Goal: Use online tool/utility: Utilize a website feature to perform a specific function

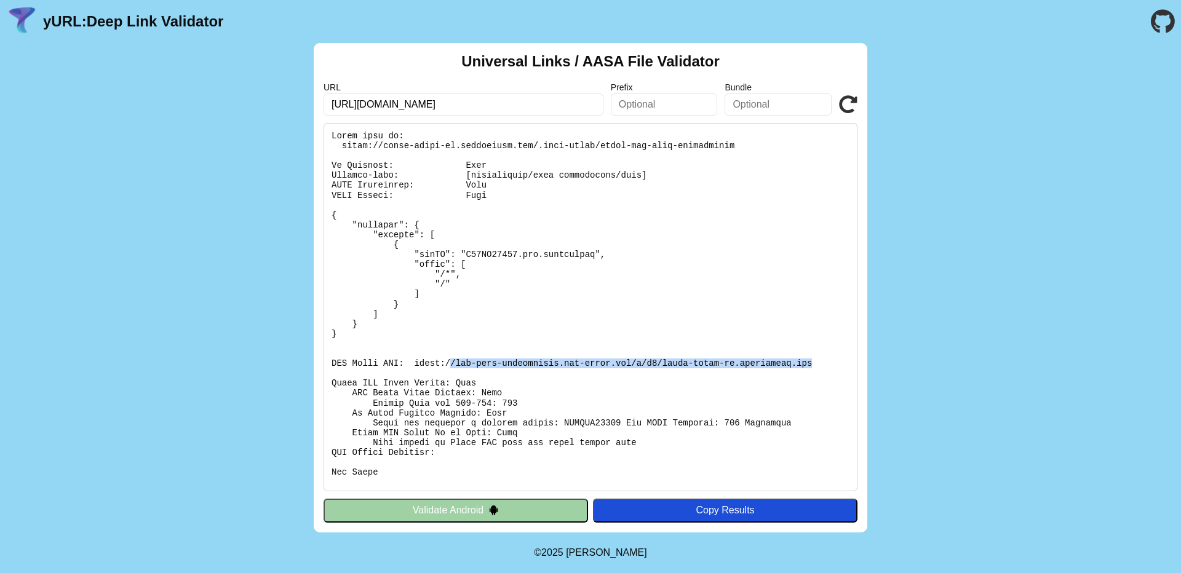
drag, startPoint x: 452, startPoint y: 364, endPoint x: 814, endPoint y: 365, distance: 361.8
click at [814, 365] on pre at bounding box center [591, 307] width 534 height 369
click at [494, 276] on pre at bounding box center [591, 307] width 534 height 369
click at [587, 314] on pre at bounding box center [591, 307] width 534 height 369
click at [700, 512] on div "Copy Results" at bounding box center [725, 510] width 252 height 11
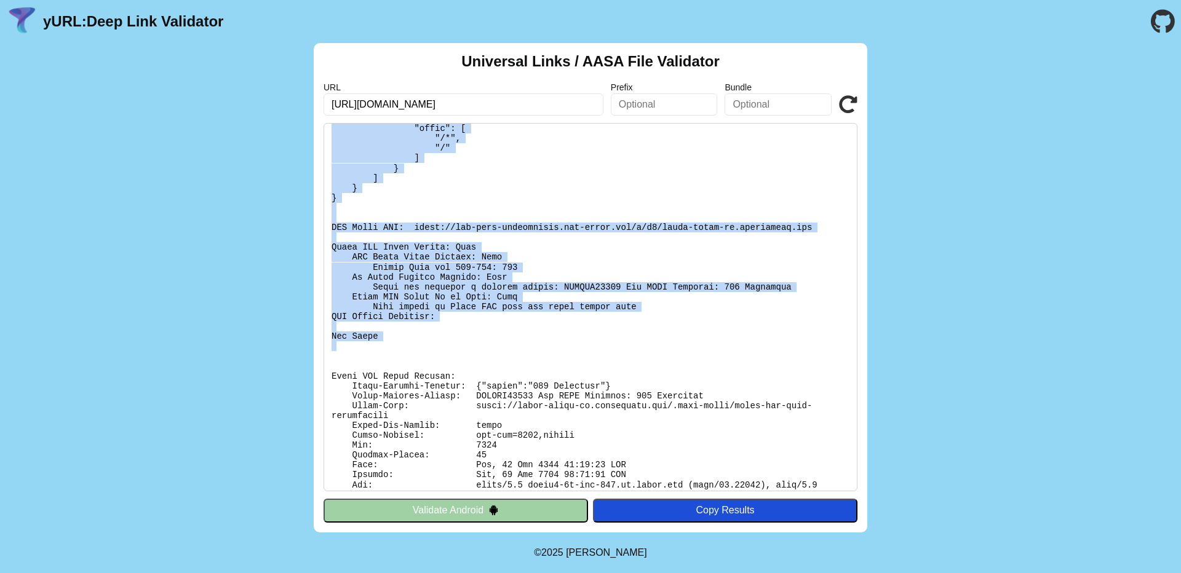
scroll to position [172, 0]
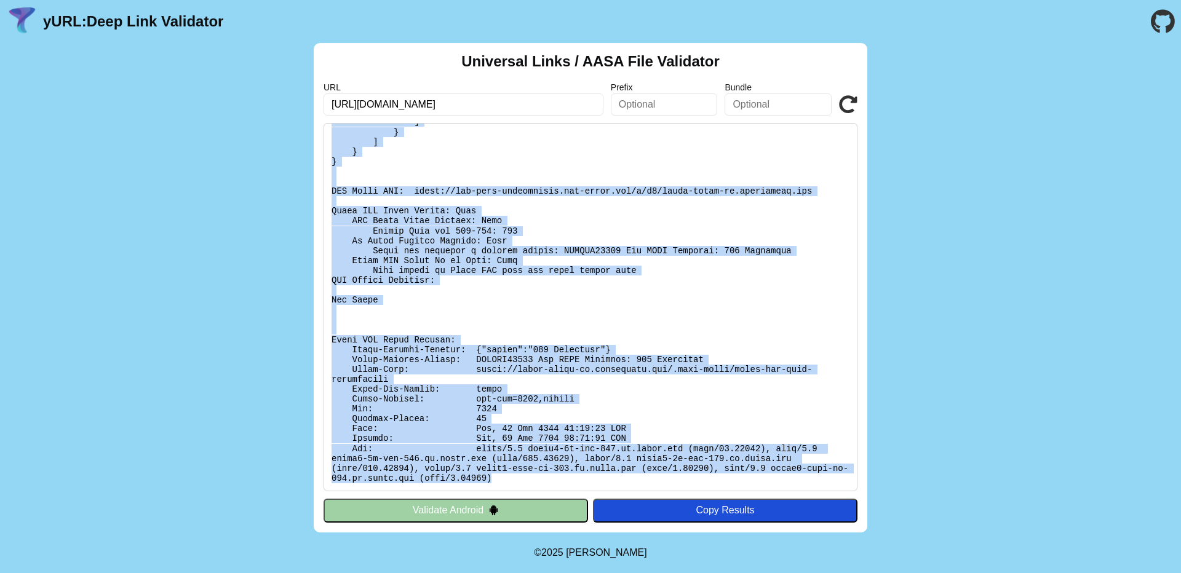
drag, startPoint x: 330, startPoint y: 129, endPoint x: 540, endPoint y: 482, distance: 410.2
click at [540, 482] on pre at bounding box center [591, 307] width 534 height 369
copy pre "Found file at: https://coach-rater-qa.codiantdev.com/.well-known/apple-app-site…"
click at [706, 191] on pre at bounding box center [591, 307] width 534 height 369
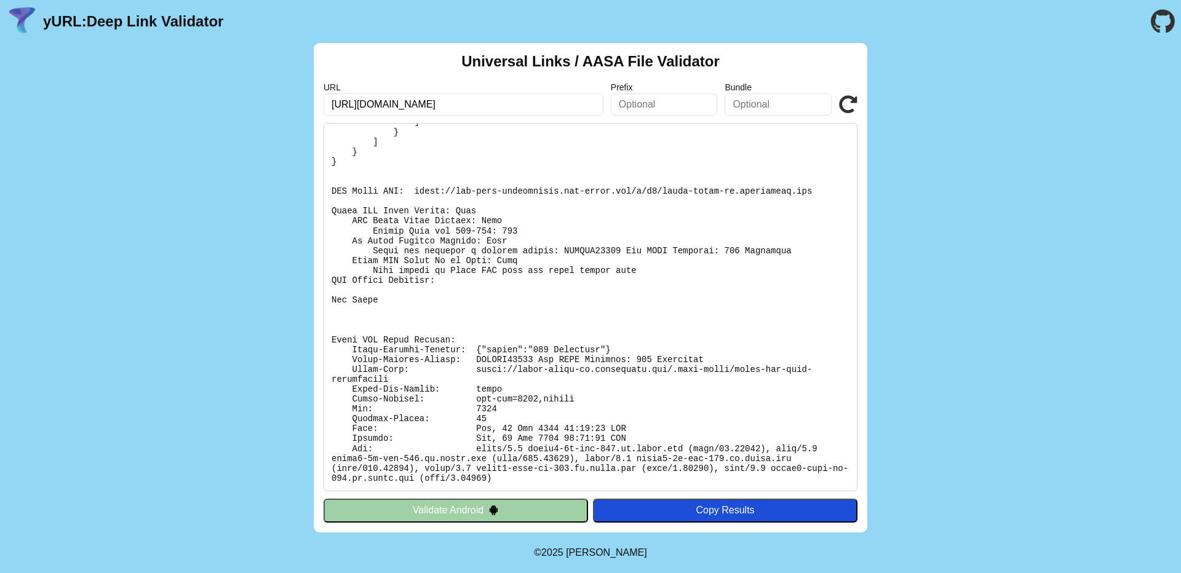
drag, startPoint x: 522, startPoint y: 344, endPoint x: 586, endPoint y: 343, distance: 64.0
click at [586, 343] on pre at bounding box center [591, 307] width 534 height 369
click at [847, 105] on icon at bounding box center [848, 104] width 18 height 18
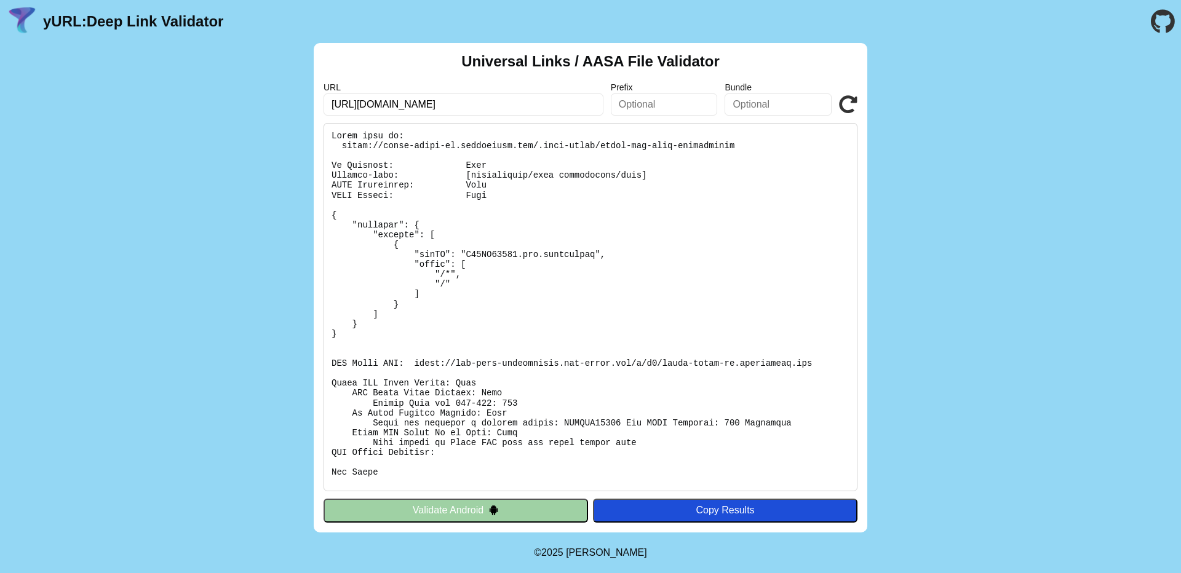
click at [515, 105] on input "[URL][DOMAIN_NAME]" at bounding box center [464, 105] width 280 height 22
click at [515, 105] on input "https://coach-rater-qa.codiantdev.com" at bounding box center [464, 105] width 280 height 22
click at [515, 105] on input "[URL][DOMAIN_NAME]" at bounding box center [464, 105] width 280 height 22
paste input "baurow-staging"
type input "baurow-staging.codiantdev.com"
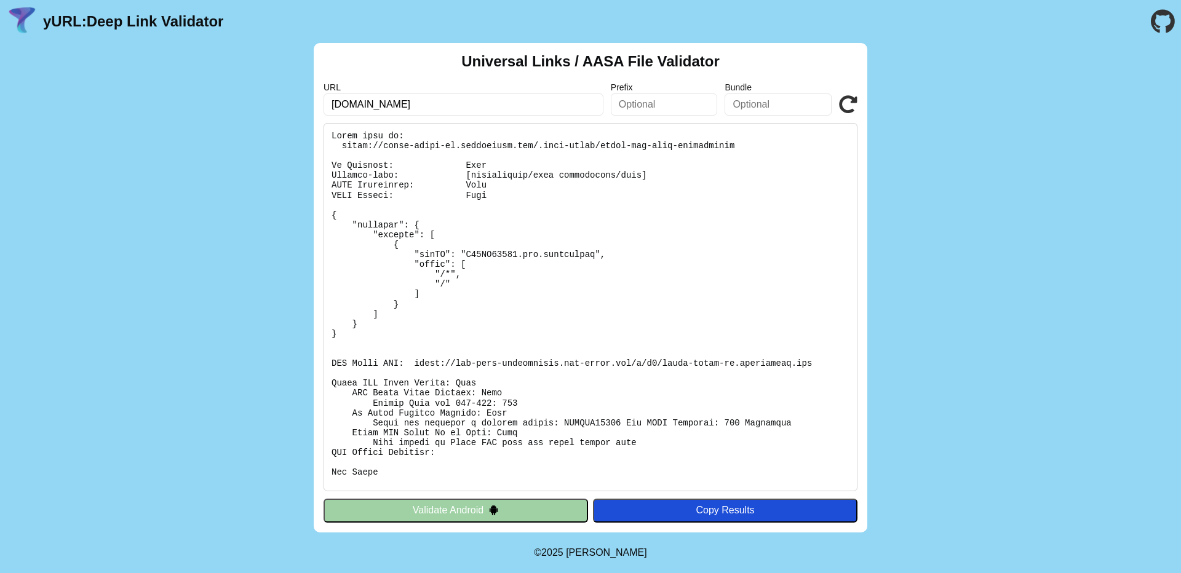
click button "Validate" at bounding box center [0, 0] width 0 height 0
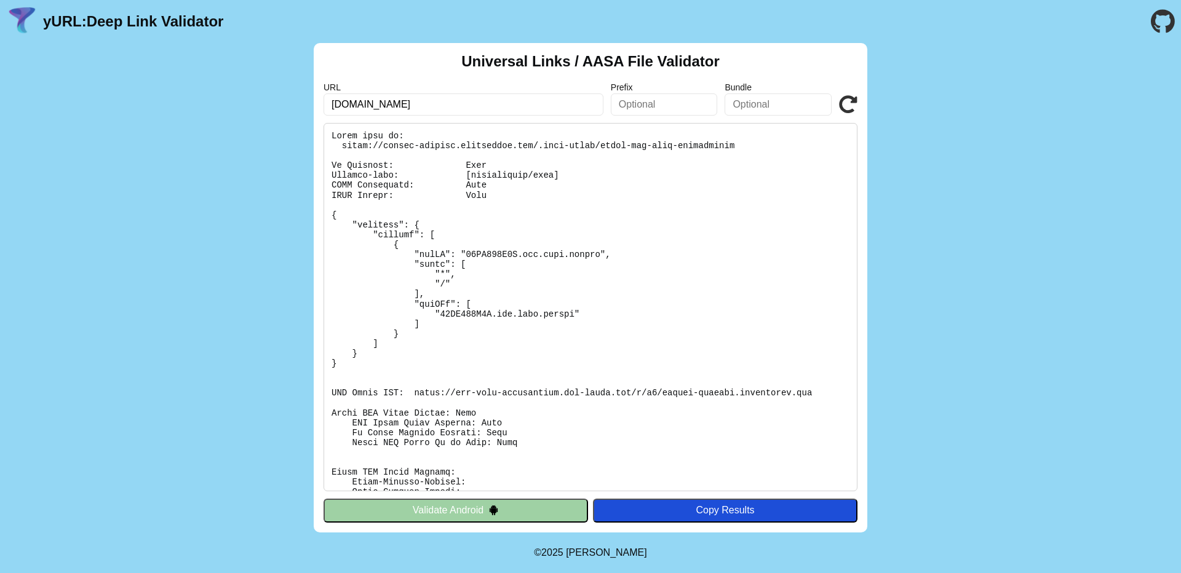
click at [340, 104] on input "baurow-staging.codiantdev.com" at bounding box center [464, 105] width 280 height 22
click at [525, 101] on input "baurow-staging.codiantdev.com" at bounding box center [464, 105] width 280 height 22
drag, startPoint x: 525, startPoint y: 101, endPoint x: 297, endPoint y: 101, distance: 228.3
click at [297, 101] on div "Universal Links / AASA File Validator URL baurow-staging.codiantdev.com Prefix …" at bounding box center [590, 288] width 1181 height 490
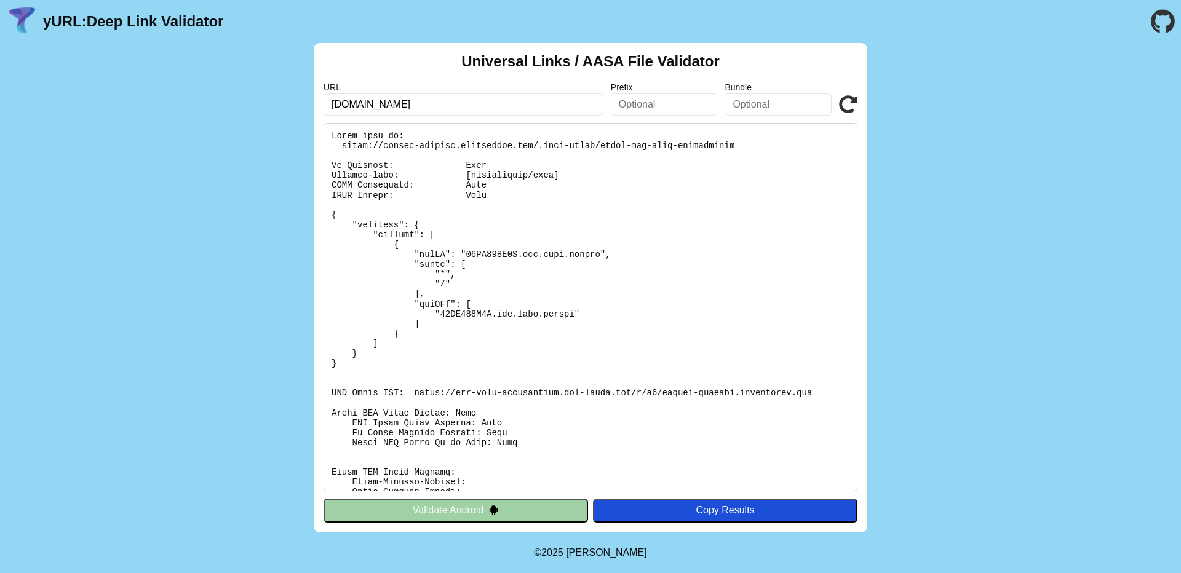
click at [297, 101] on div "Universal Links / AASA File Validator URL baurow-staging.codiantdev.com Prefix …" at bounding box center [590, 288] width 1181 height 490
drag, startPoint x: 455, startPoint y: 390, endPoint x: 560, endPoint y: 392, distance: 105.2
click at [560, 392] on pre at bounding box center [591, 307] width 534 height 369
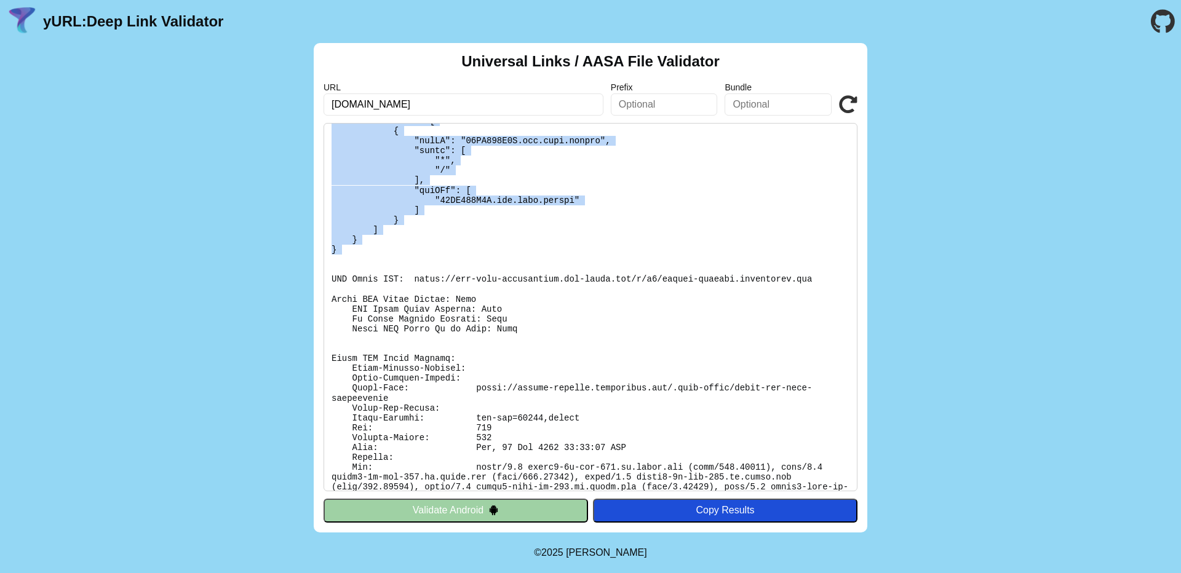
scroll to position [133, 0]
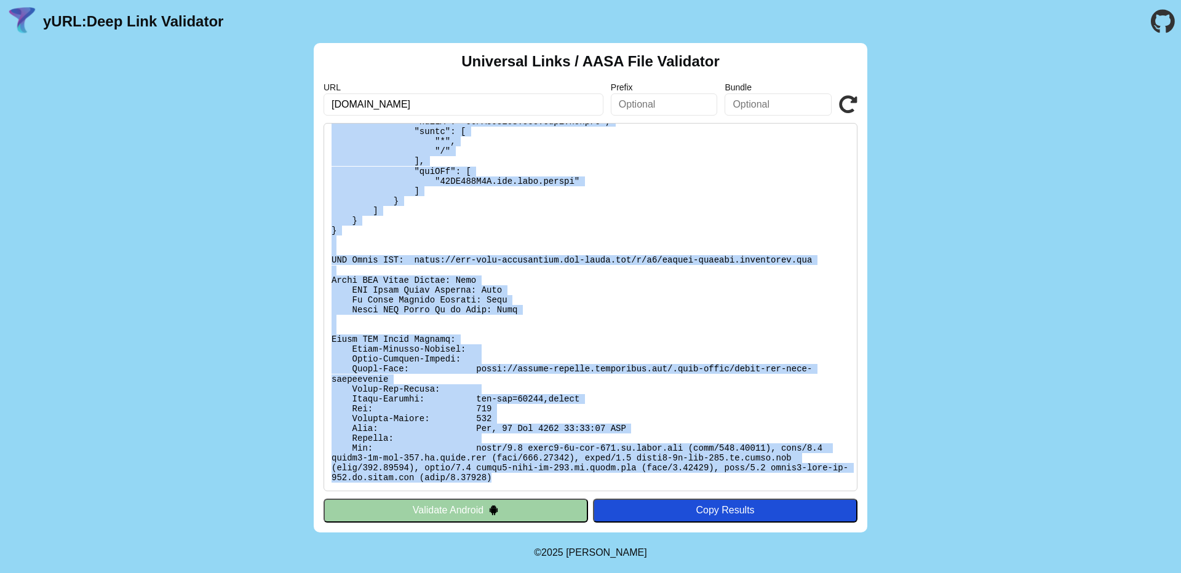
drag, startPoint x: 328, startPoint y: 130, endPoint x: 548, endPoint y: 487, distance: 419.5
click at [548, 487] on pre at bounding box center [591, 307] width 534 height 369
copy pre "Found file at: https://baurow-staging.codiantdev.com/.well-known/apple-app-site…"
click at [752, 295] on pre at bounding box center [591, 307] width 534 height 369
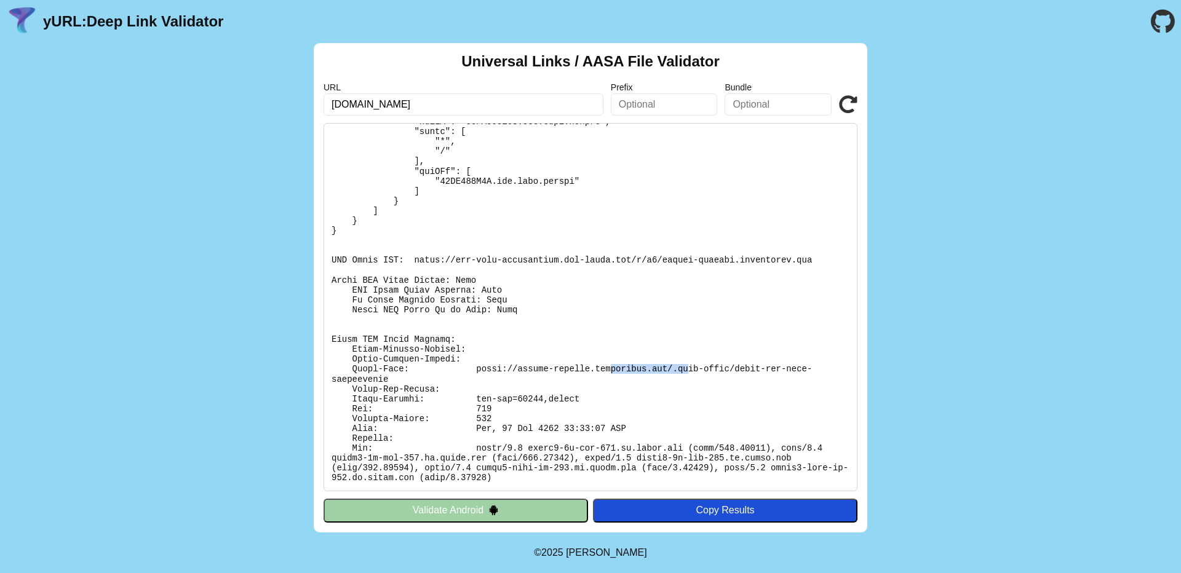
click at [693, 372] on pre at bounding box center [591, 307] width 534 height 369
click at [632, 362] on pre at bounding box center [591, 307] width 534 height 369
drag, startPoint x: 515, startPoint y: 362, endPoint x: 677, endPoint y: 361, distance: 162.4
click at [677, 361] on pre at bounding box center [591, 307] width 534 height 369
click at [759, 359] on pre at bounding box center [591, 307] width 534 height 369
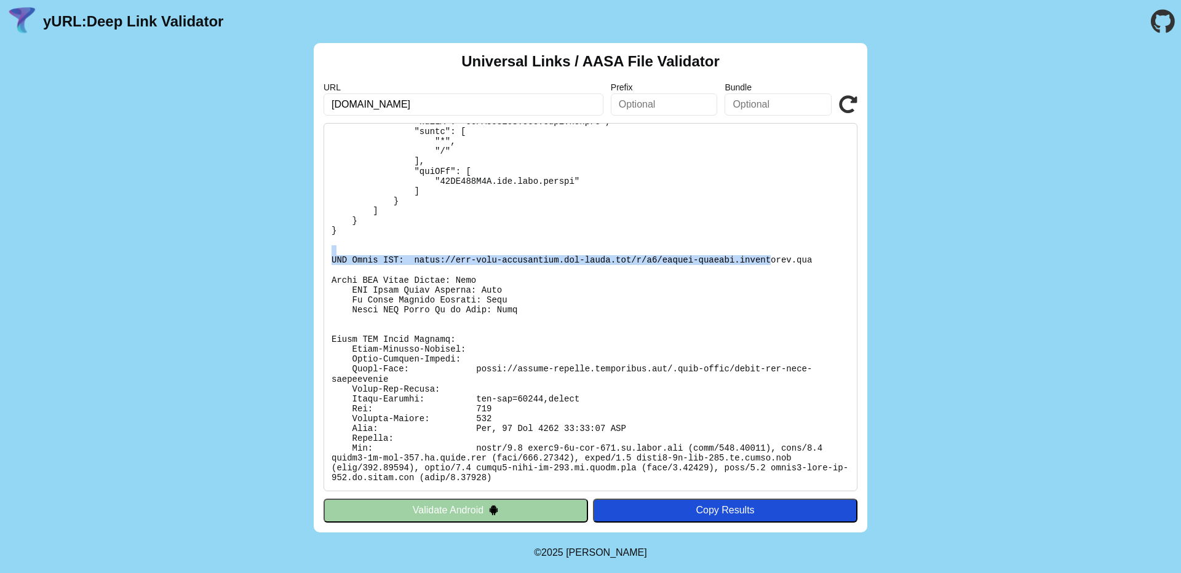
drag, startPoint x: 408, startPoint y: 252, endPoint x: 772, endPoint y: 258, distance: 363.7
click at [772, 258] on pre at bounding box center [591, 307] width 534 height 369
click at [425, 257] on pre at bounding box center [591, 307] width 534 height 369
drag, startPoint x: 413, startPoint y: 255, endPoint x: 823, endPoint y: 263, distance: 410.4
click at [823, 263] on pre at bounding box center [591, 307] width 534 height 369
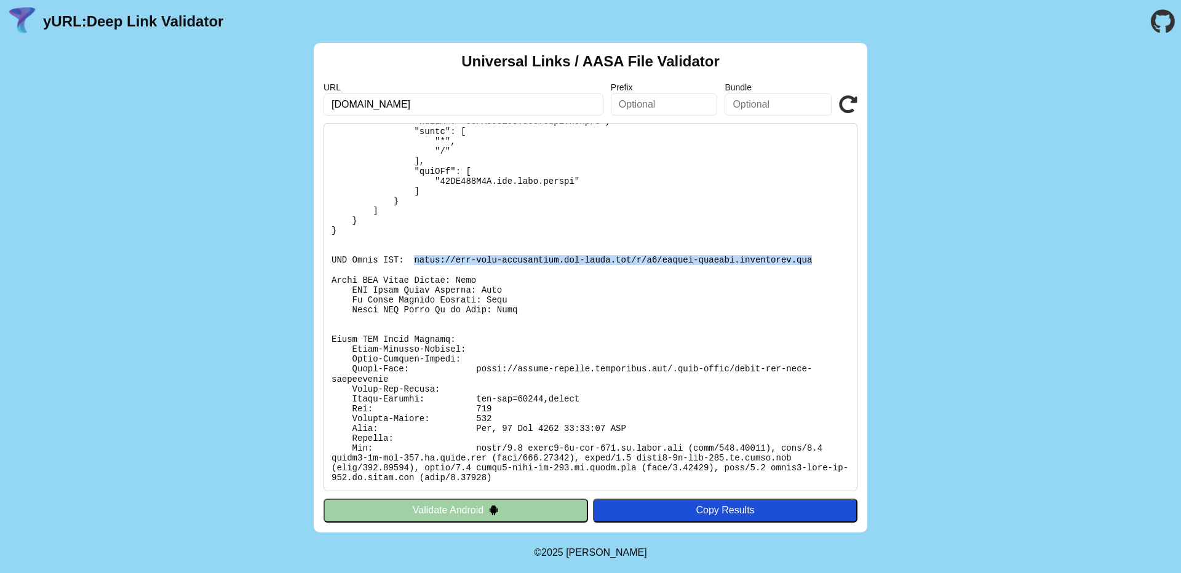
copy pre "https://app-site-association.cdn-apple.com/a/v1/baurow-staging.codiantdev.com"
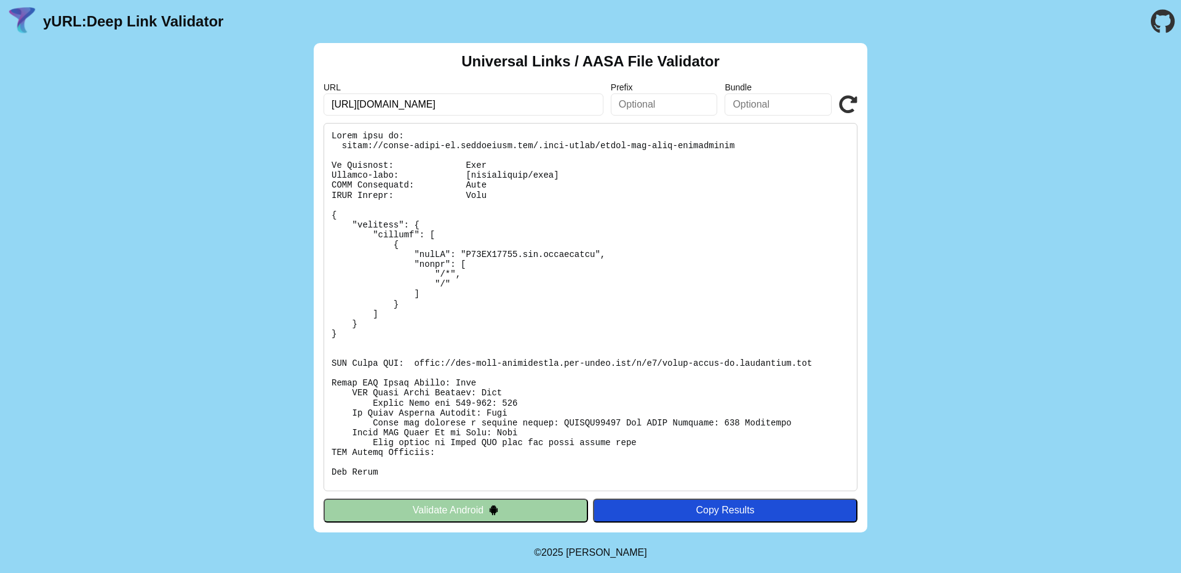
drag, startPoint x: 501, startPoint y: 397, endPoint x: 567, endPoint y: 396, distance: 65.2
click at [566, 396] on pre at bounding box center [591, 307] width 534 height 369
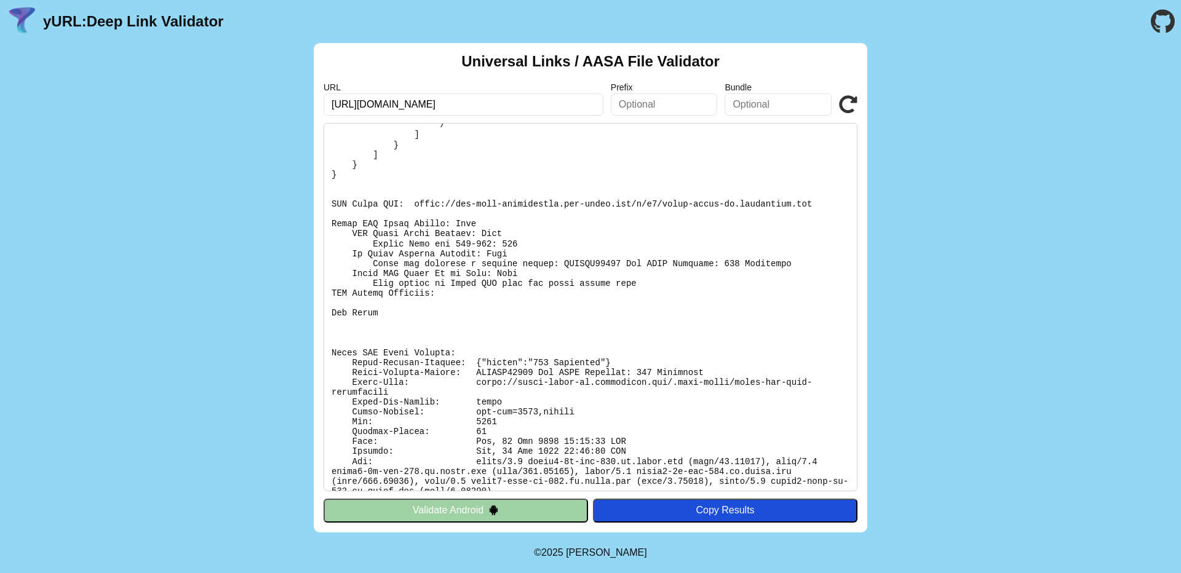
scroll to position [172, 0]
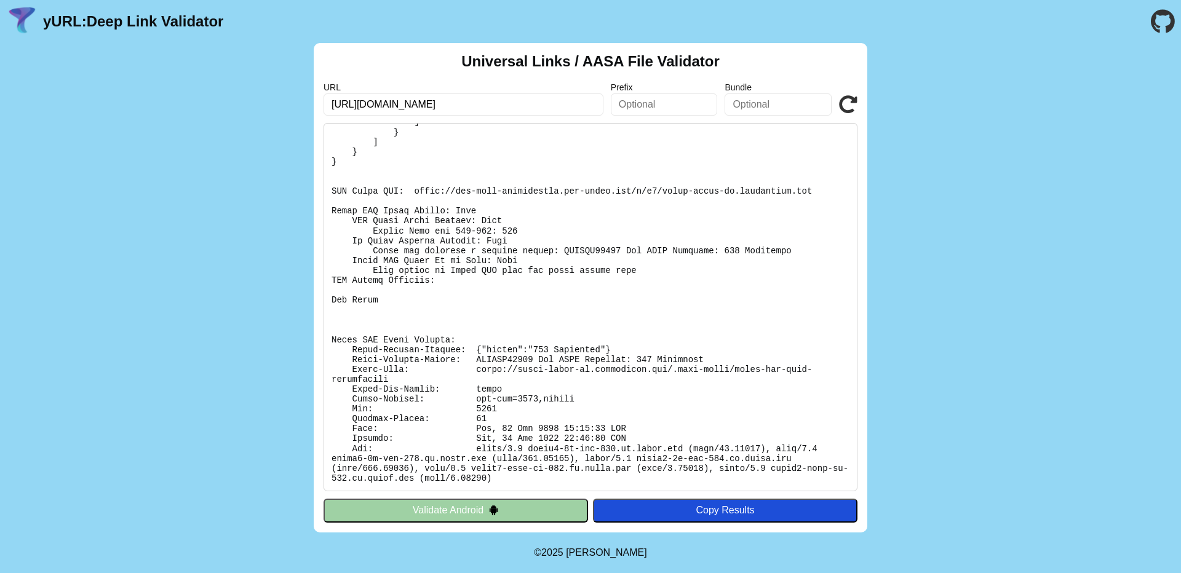
drag, startPoint x: 535, startPoint y: 343, endPoint x: 651, endPoint y: 340, distance: 116.3
click at [651, 340] on pre at bounding box center [591, 307] width 534 height 369
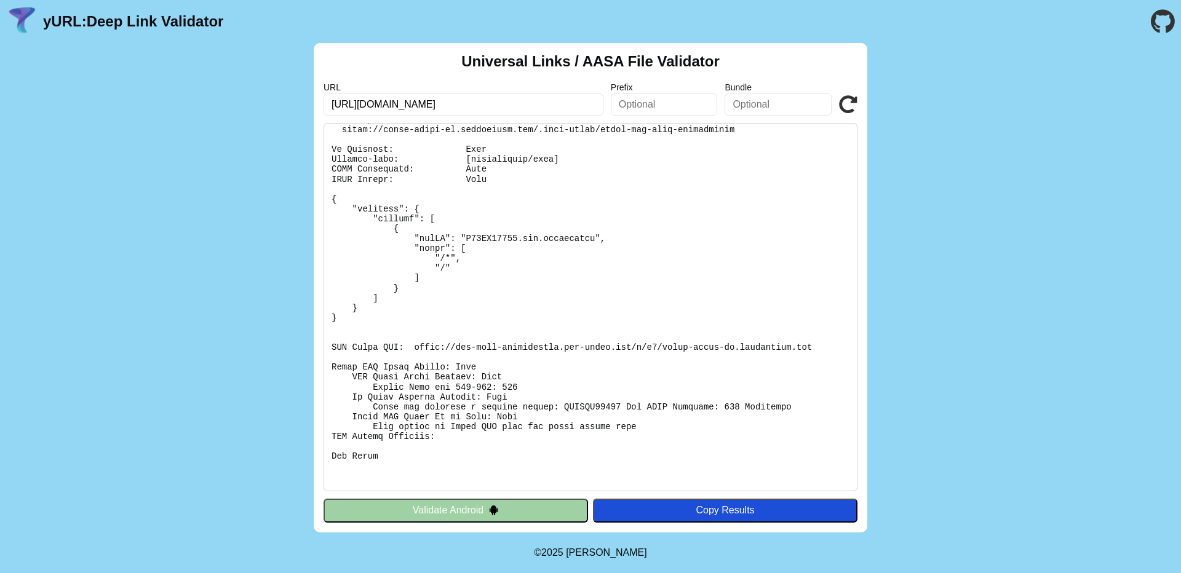
scroll to position [0, 0]
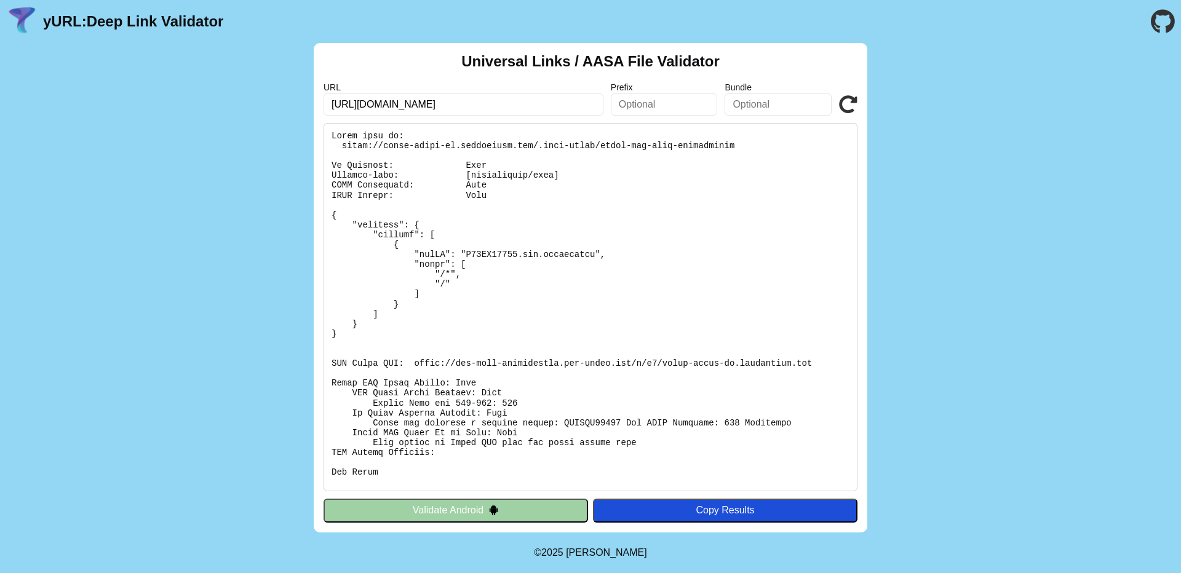
click at [856, 109] on icon at bounding box center [848, 104] width 18 height 18
click at [851, 105] on icon at bounding box center [848, 104] width 18 height 18
